Goal: Transaction & Acquisition: Purchase product/service

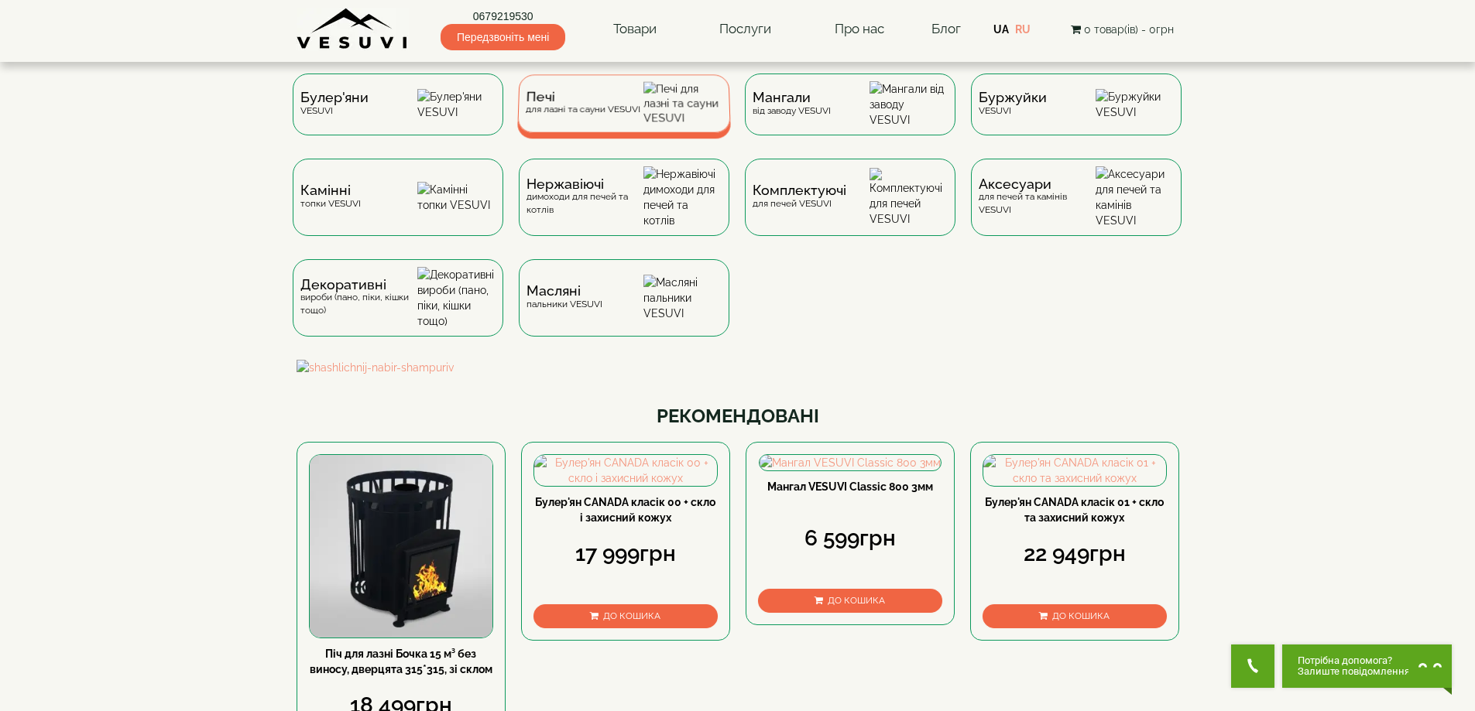
click at [589, 125] on div "Печі для лазні та сауни VESUVI" at bounding box center [624, 103] width 214 height 58
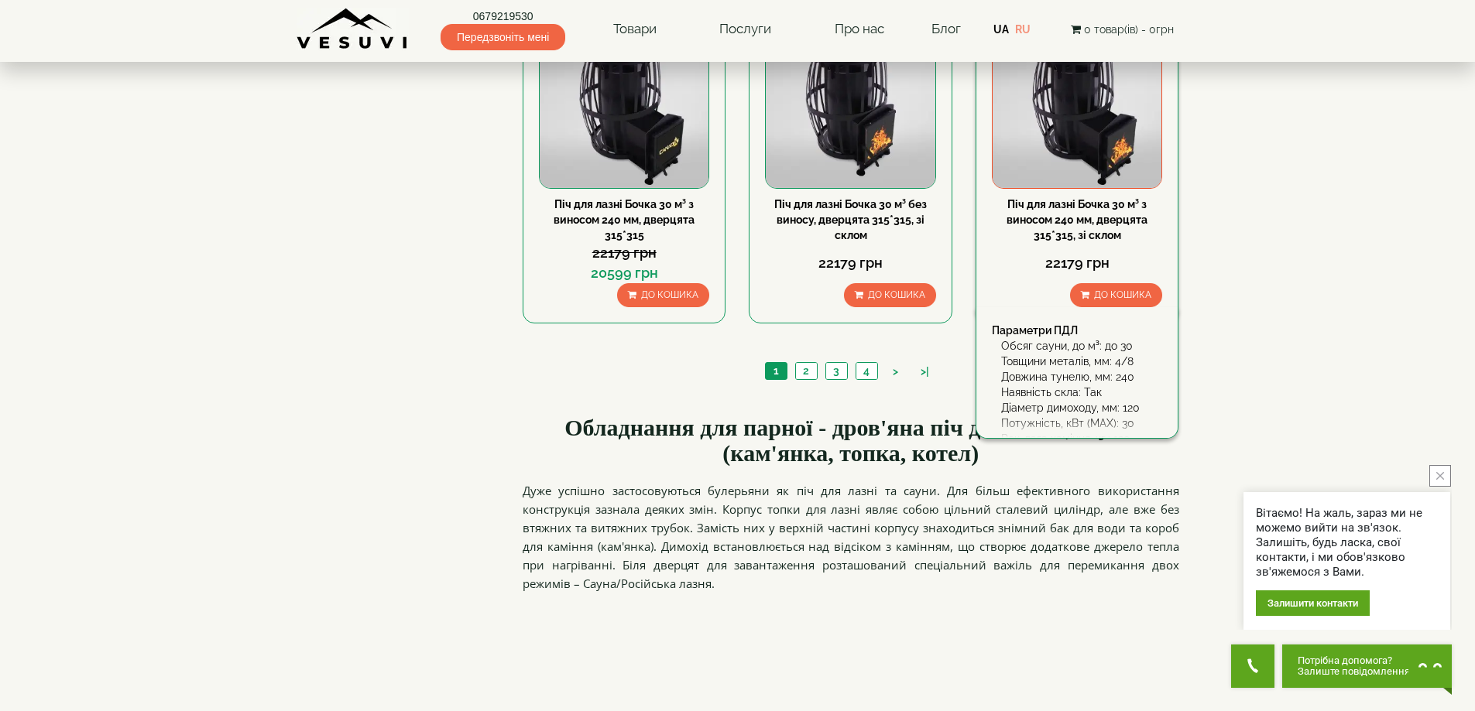
scroll to position [1703, 0]
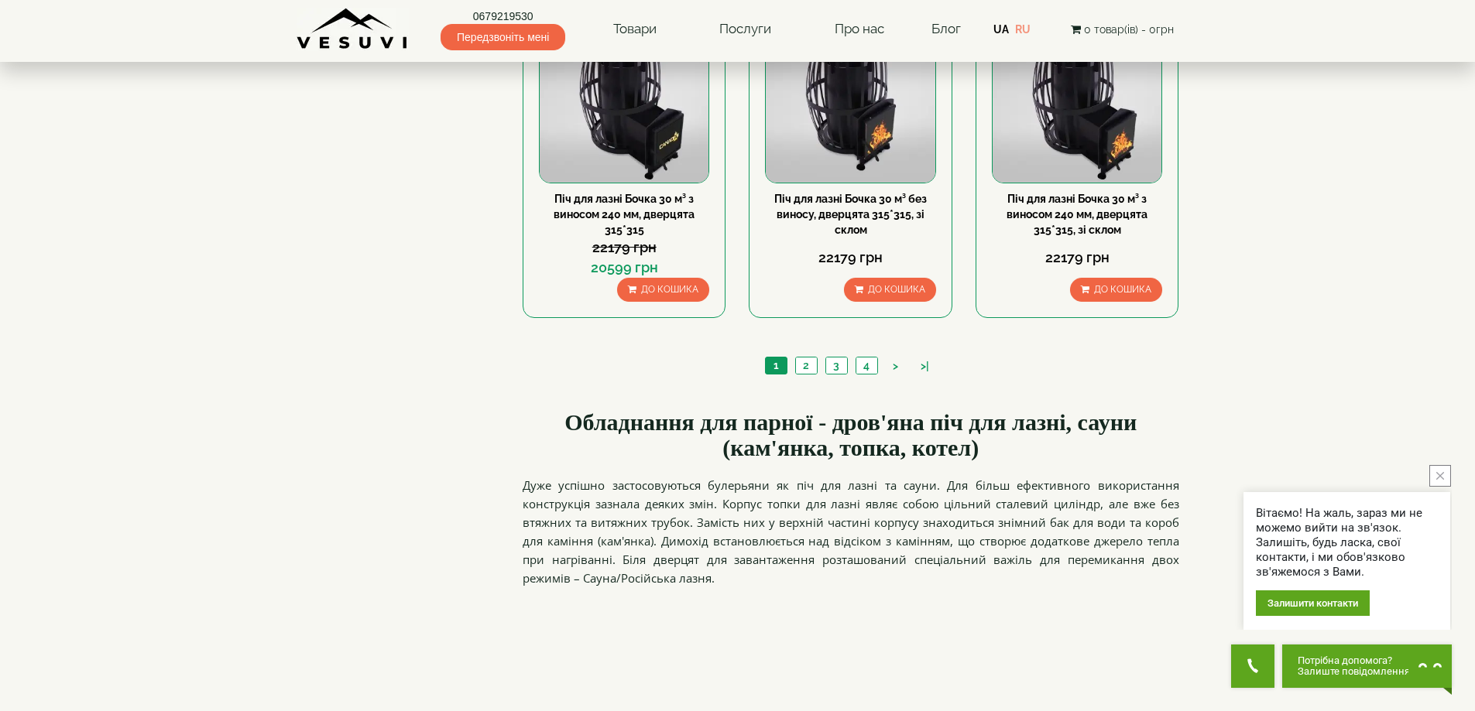
click at [838, 375] on ul "1 2 3 4 > >|" at bounding box center [851, 368] width 180 height 22
click at [835, 375] on li "3" at bounding box center [836, 366] width 22 height 18
click at [805, 371] on link "2" at bounding box center [806, 366] width 22 height 16
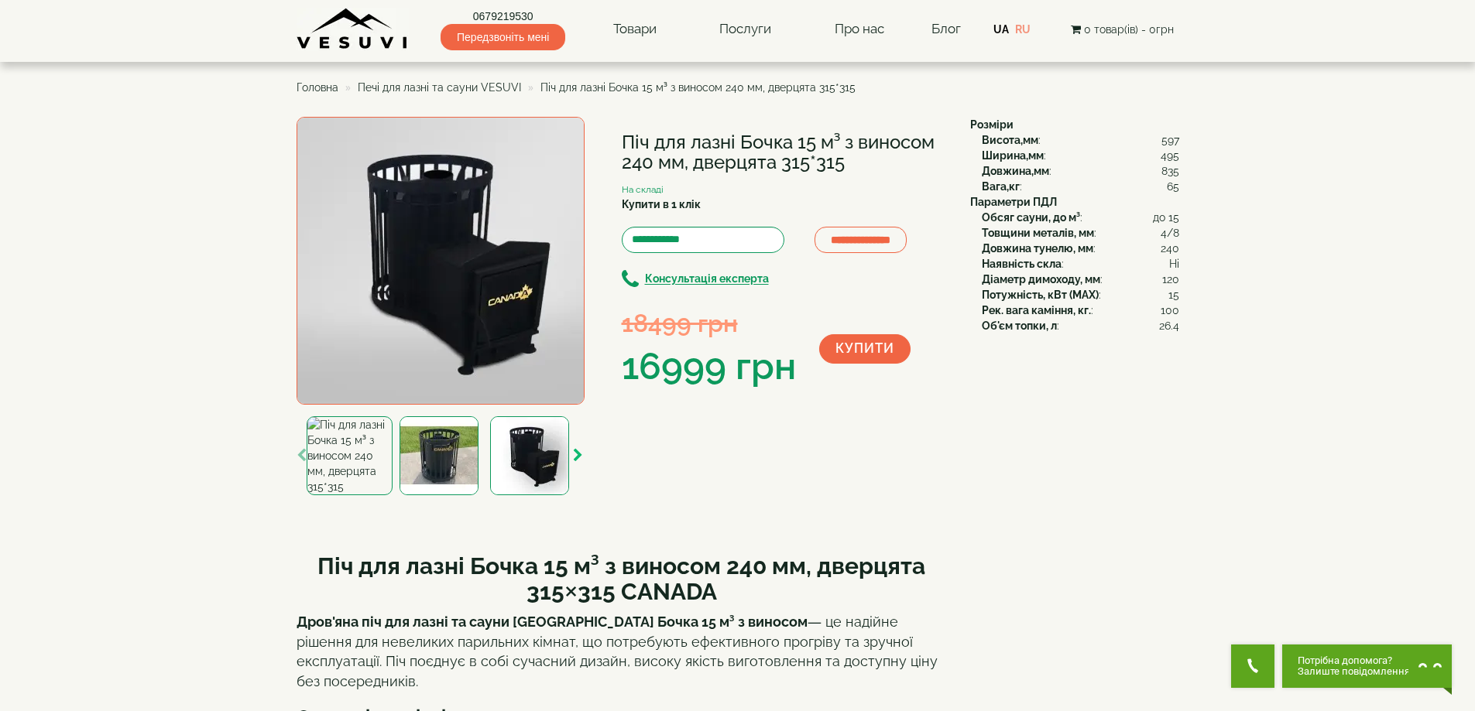
click at [579, 459] on icon "button" at bounding box center [578, 456] width 10 height 14
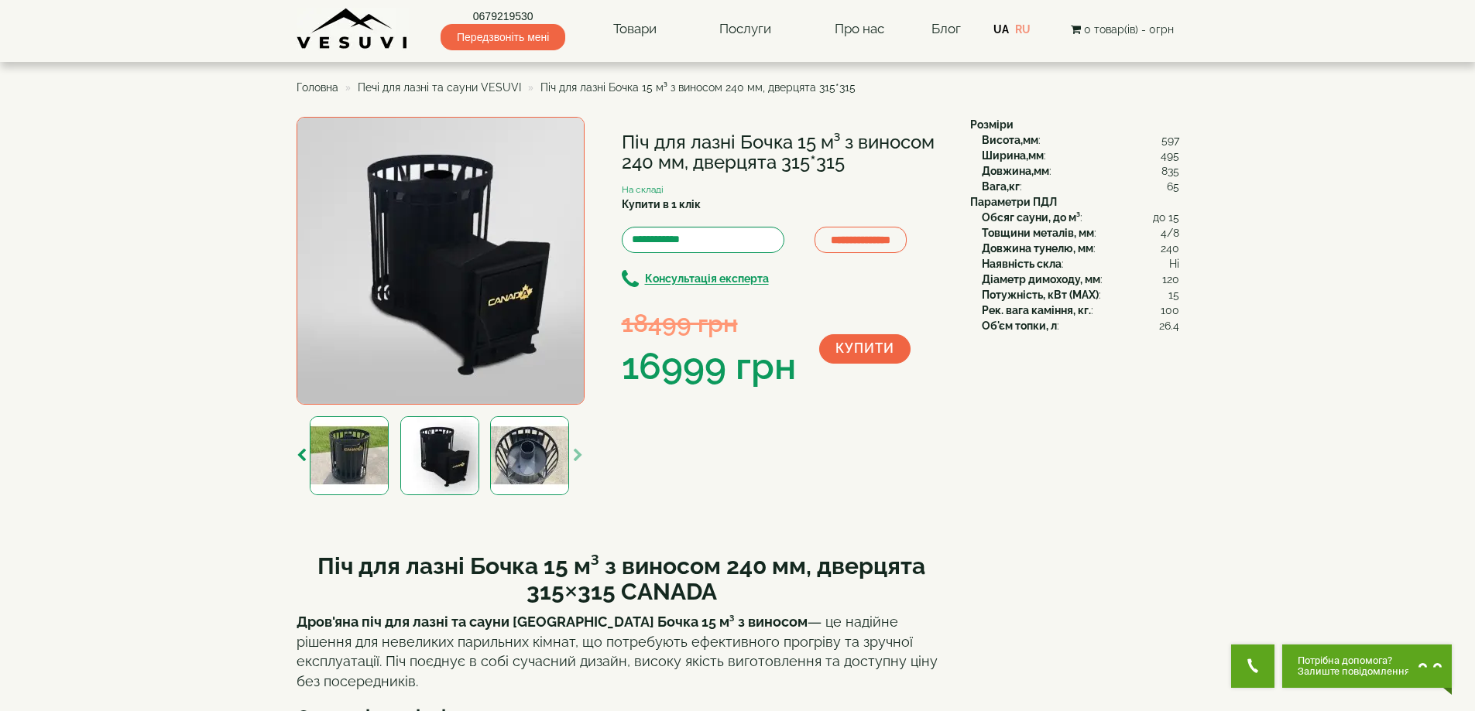
click at [579, 459] on icon "button" at bounding box center [578, 456] width 10 height 14
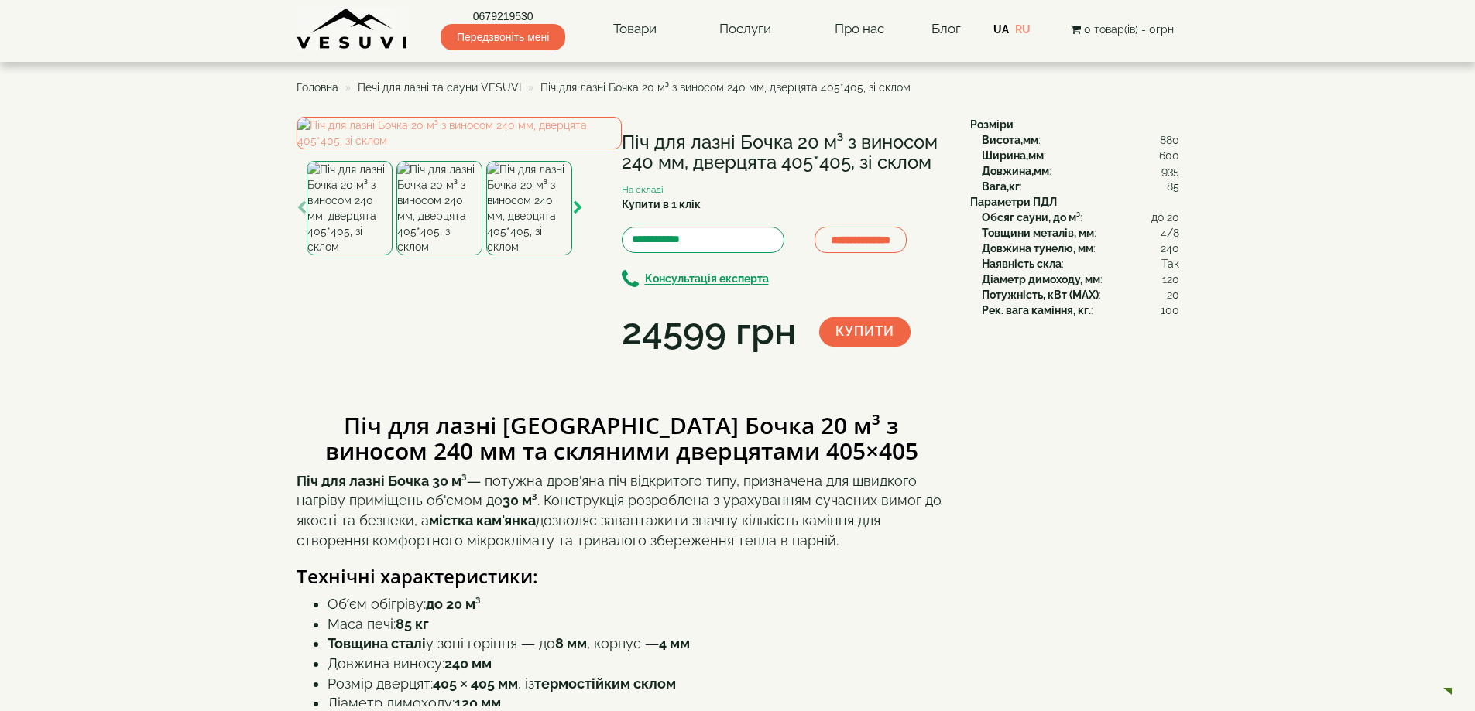
click at [580, 215] on icon "button" at bounding box center [578, 208] width 10 height 14
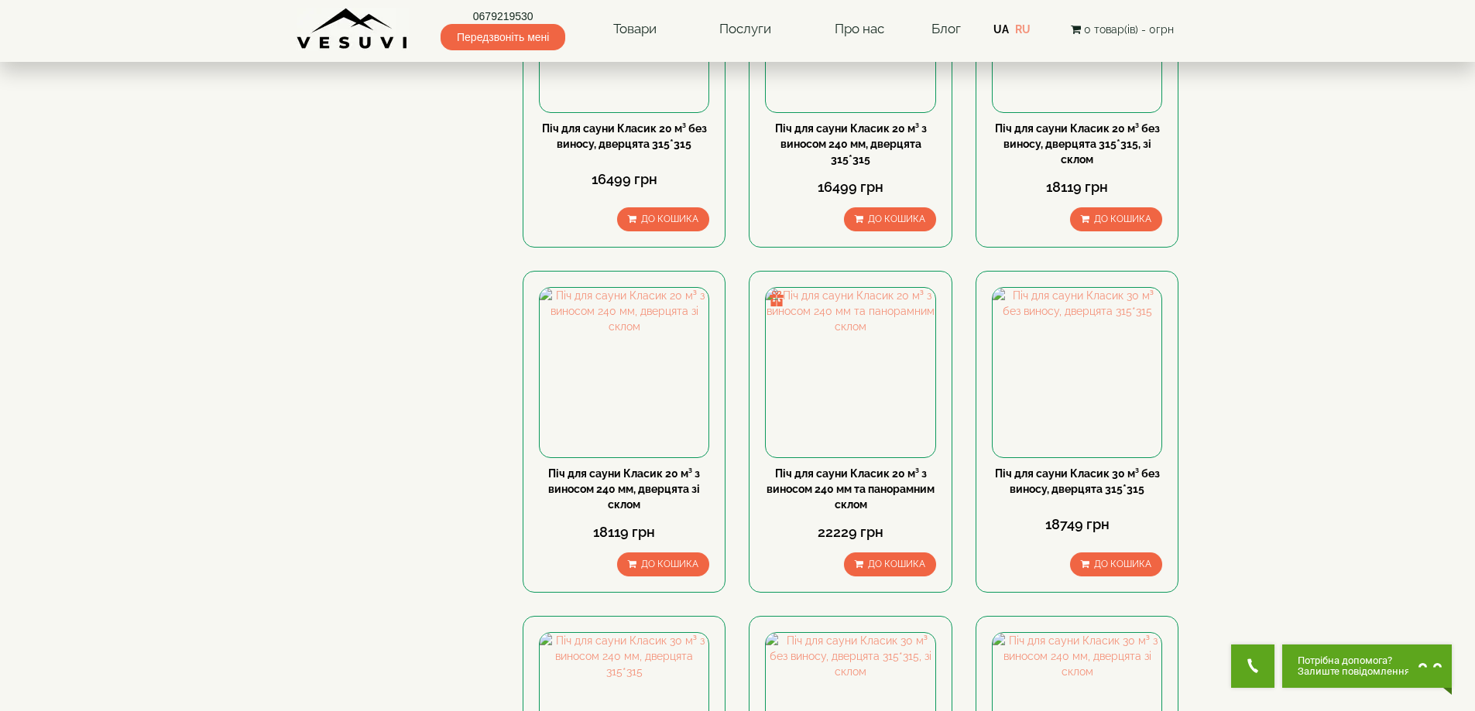
scroll to position [1471, 0]
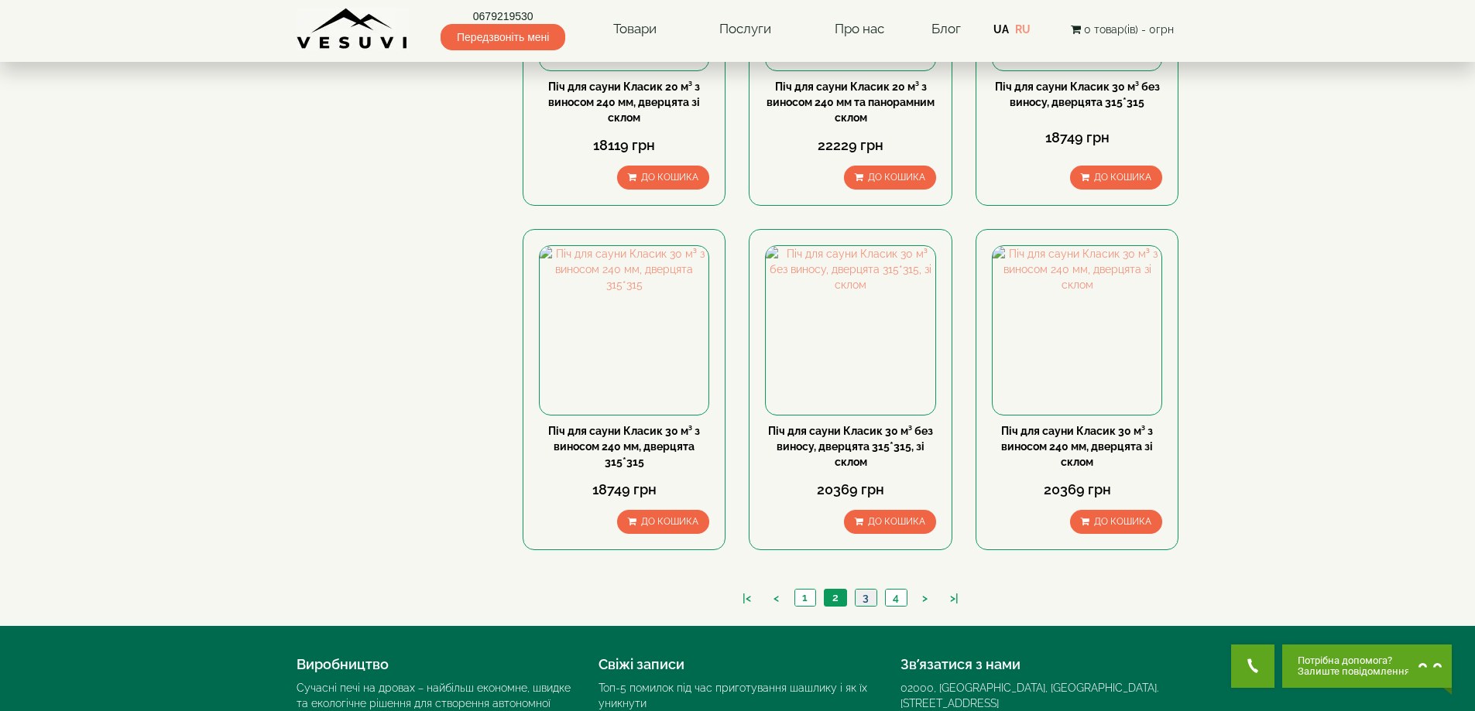
click at [863, 599] on link "3" at bounding box center [866, 598] width 22 height 16
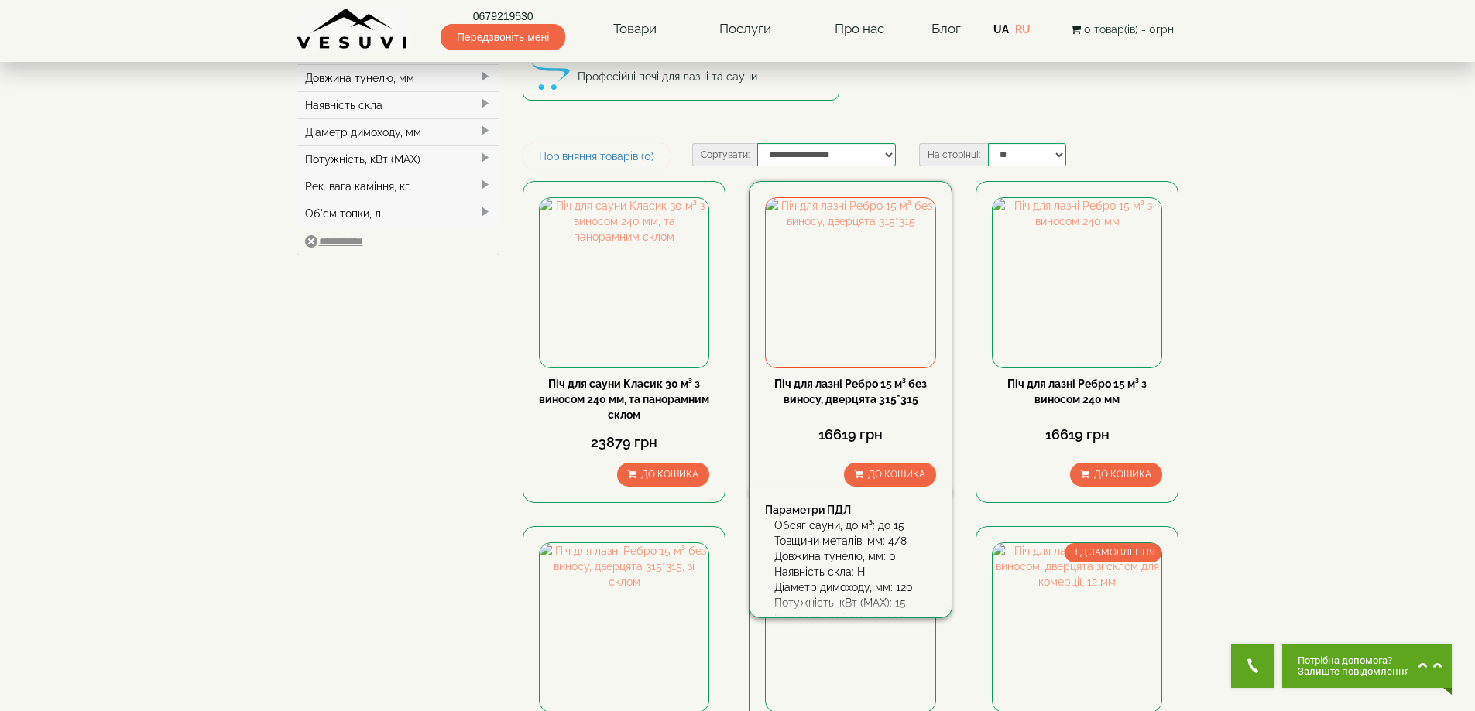
scroll to position [310, 0]
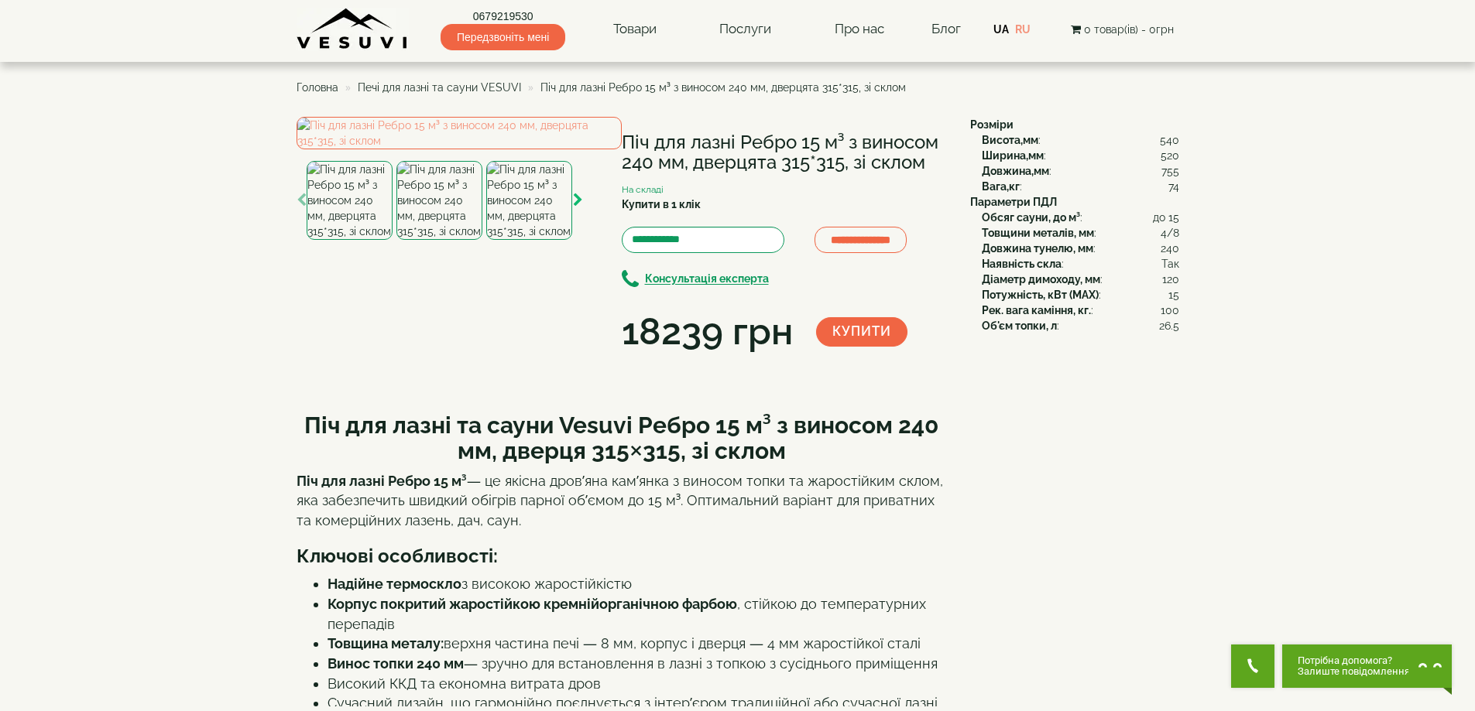
click at [574, 207] on icon "button" at bounding box center [578, 201] width 10 height 14
click at [523, 240] on img at bounding box center [530, 200] width 86 height 79
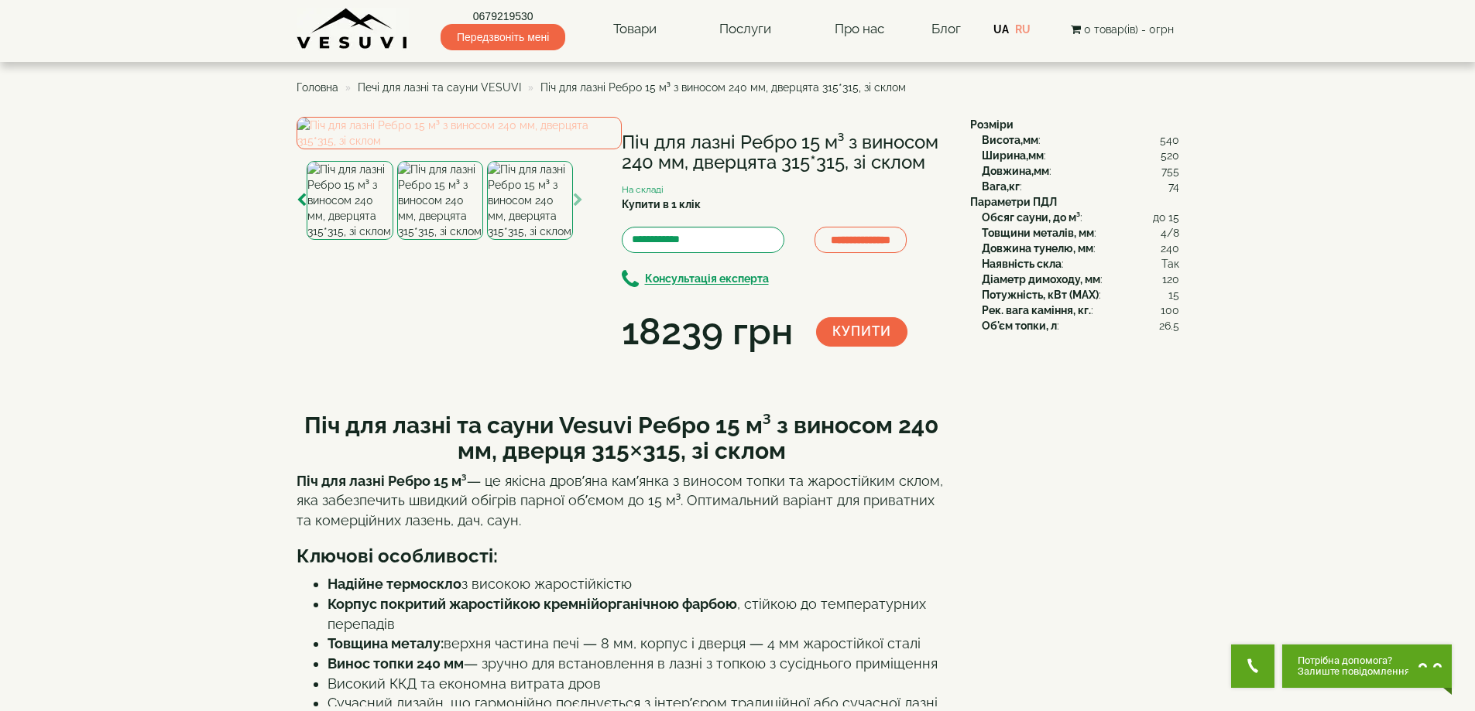
click at [504, 149] on img at bounding box center [459, 133] width 325 height 33
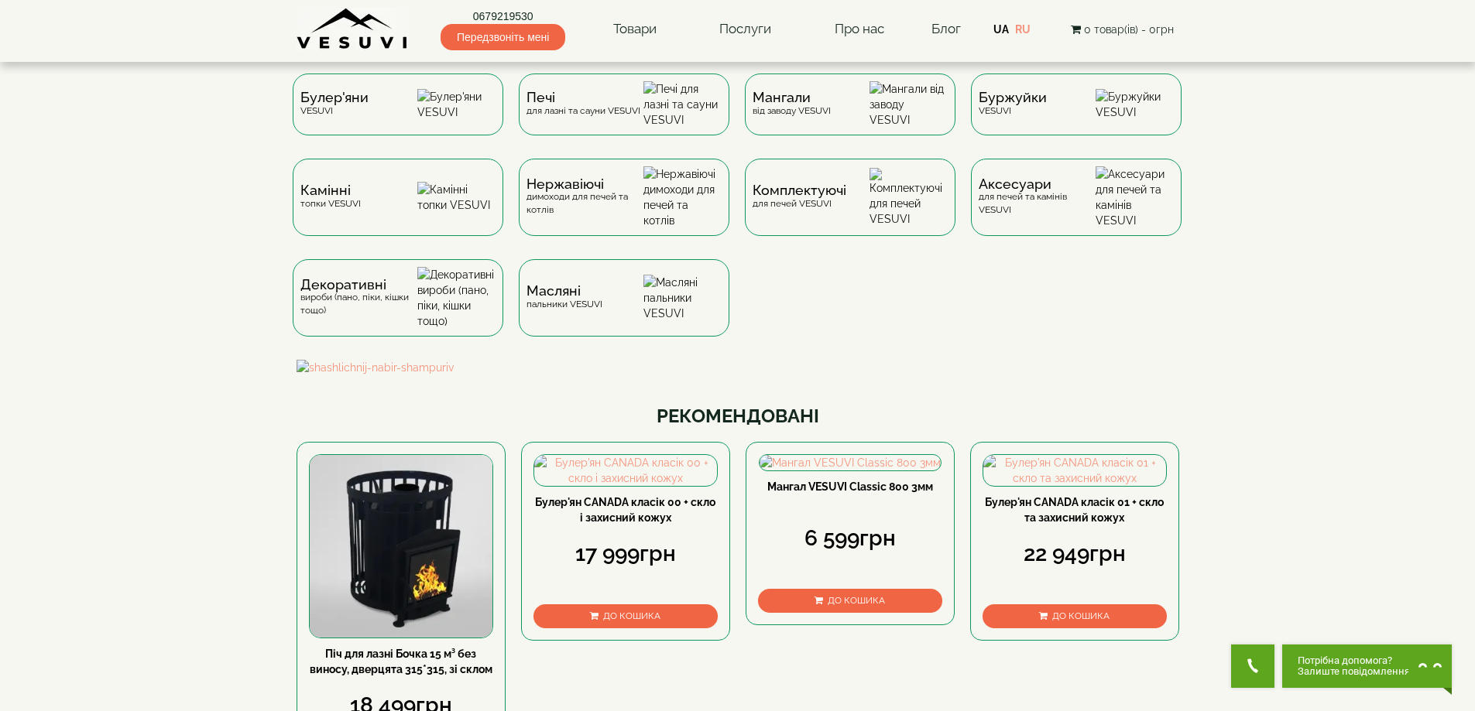
click at [359, 23] on img at bounding box center [353, 29] width 112 height 43
click at [387, 119] on div "Булер'яни VESUVI" at bounding box center [398, 103] width 214 height 58
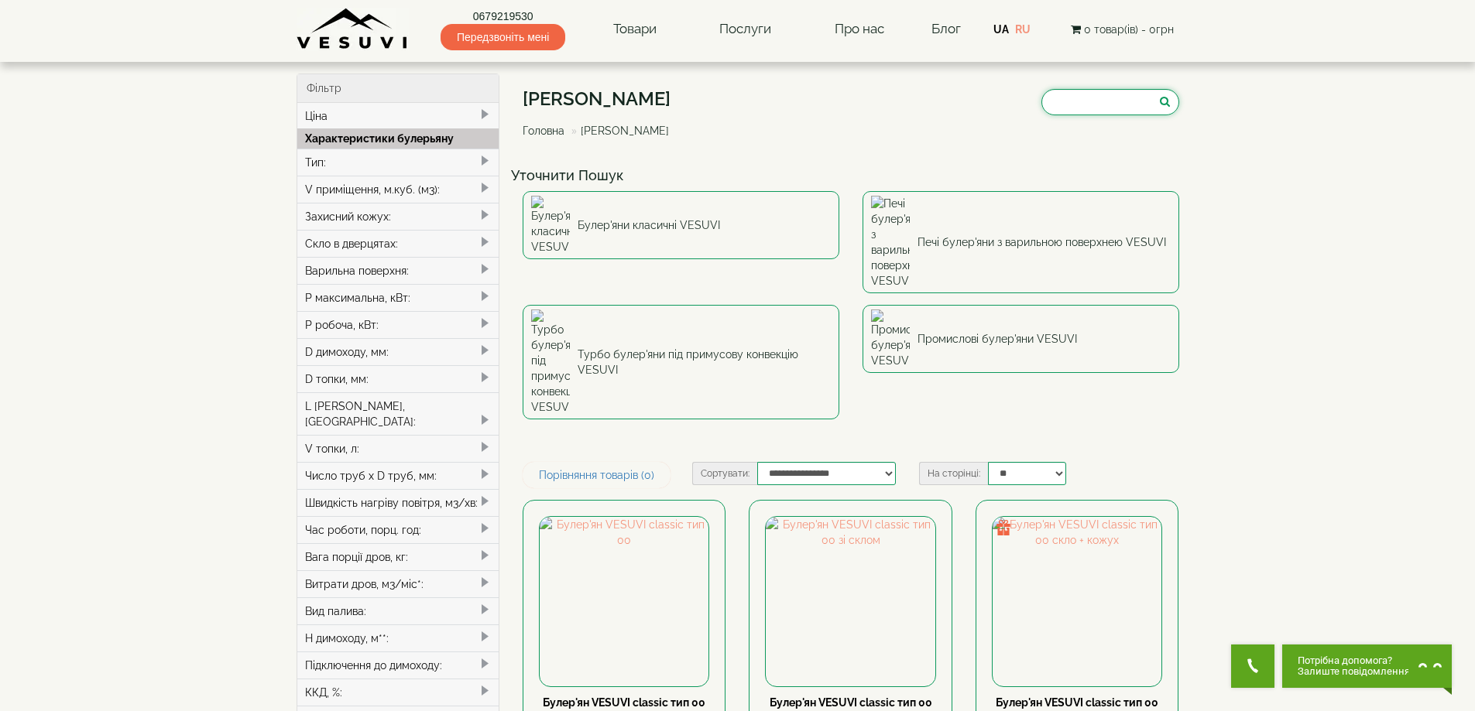
click at [1076, 98] on input "search" at bounding box center [1110, 102] width 138 height 26
paste input "**********"
type input "**********"
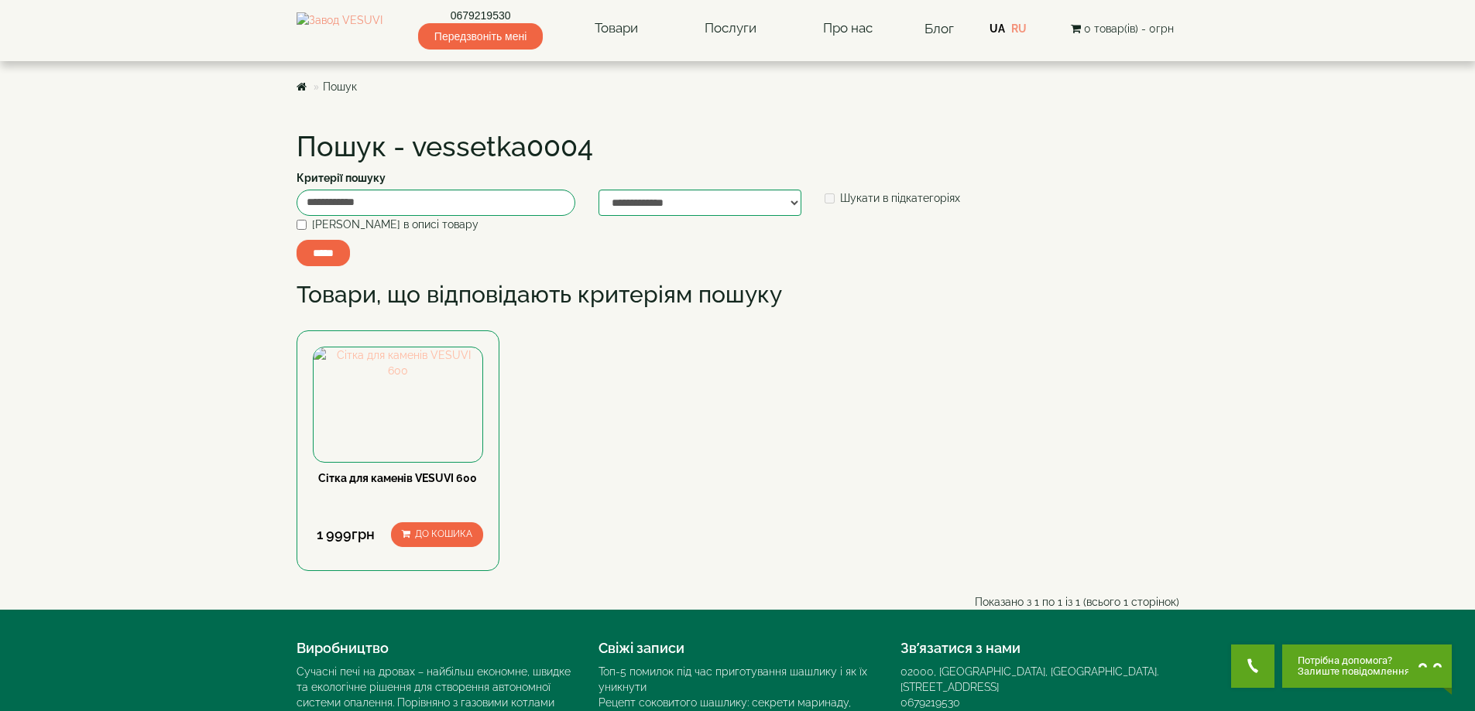
click at [384, 379] on img at bounding box center [399, 363] width 170 height 31
